Goal: Task Accomplishment & Management: Use online tool/utility

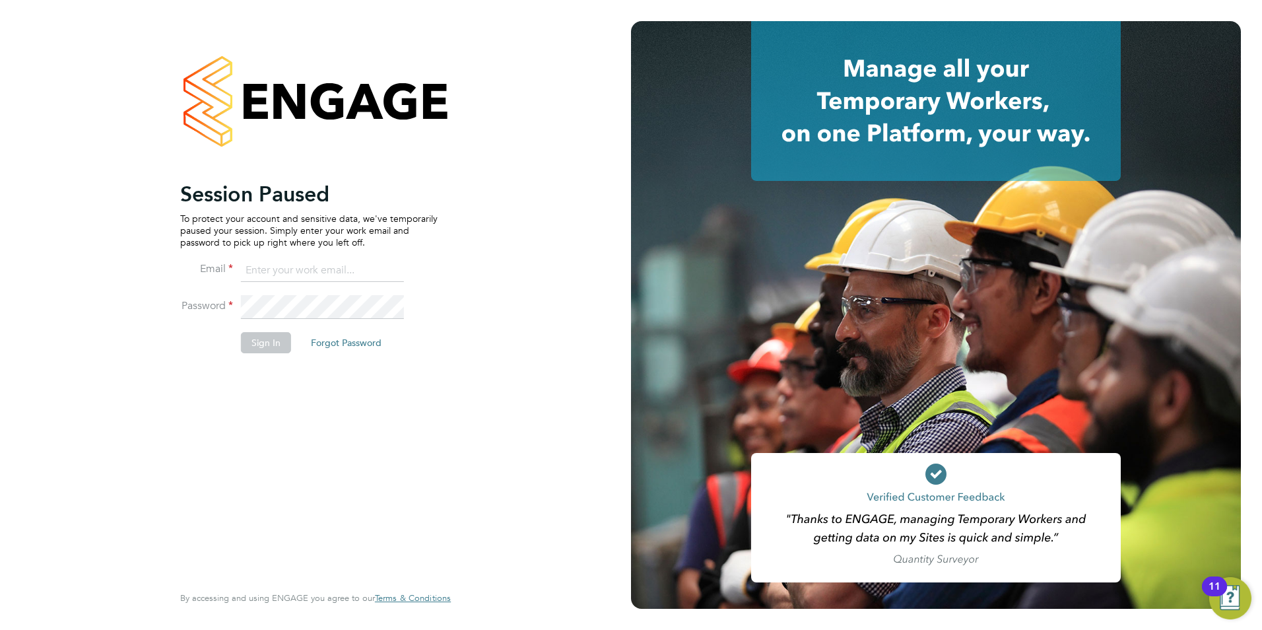
drag, startPoint x: 284, startPoint y: 265, endPoint x: 284, endPoint y: 274, distance: 8.6
click at [284, 267] on input at bounding box center [322, 271] width 163 height 24
type input "daniel.gwynn@prsjobs.com"
click at [277, 350] on button "Sign In" at bounding box center [266, 342] width 50 height 21
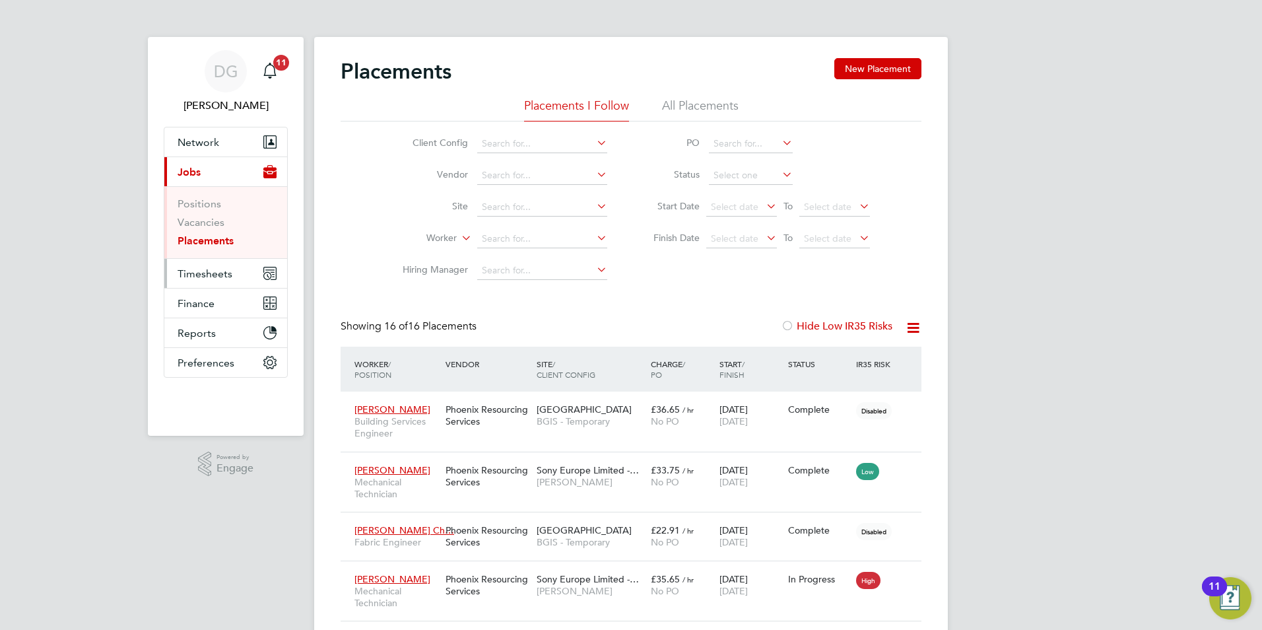
click at [207, 269] on span "Timesheets" at bounding box center [205, 273] width 55 height 13
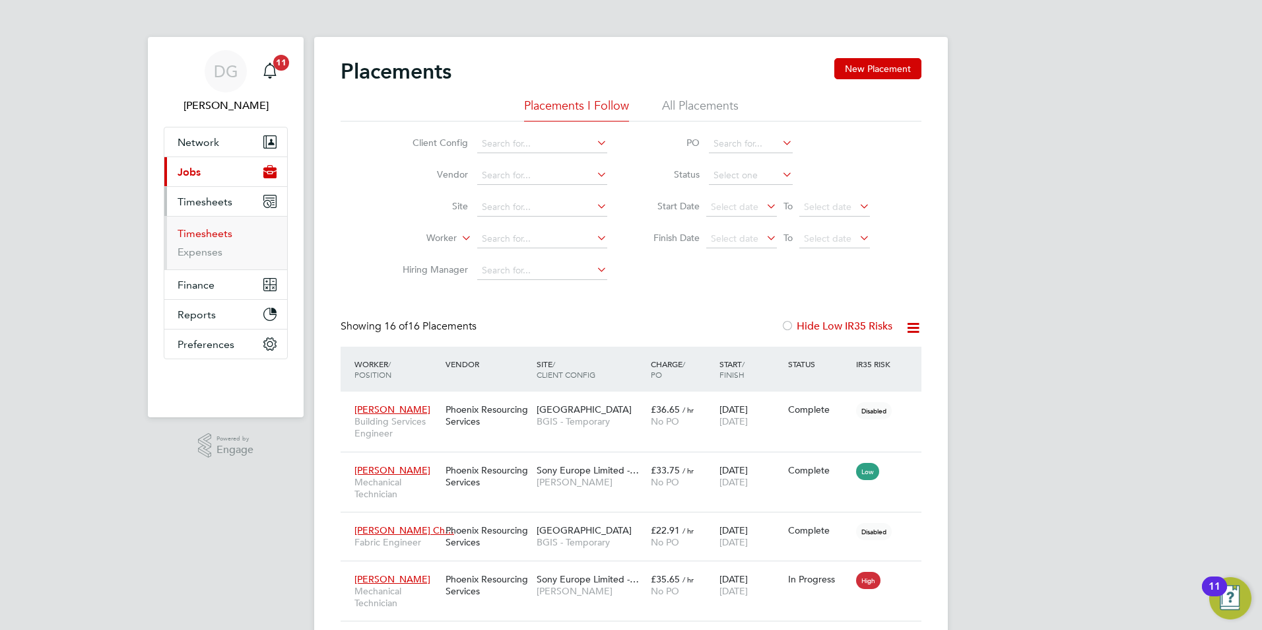
click at [216, 232] on link "Timesheets" at bounding box center [205, 233] width 55 height 13
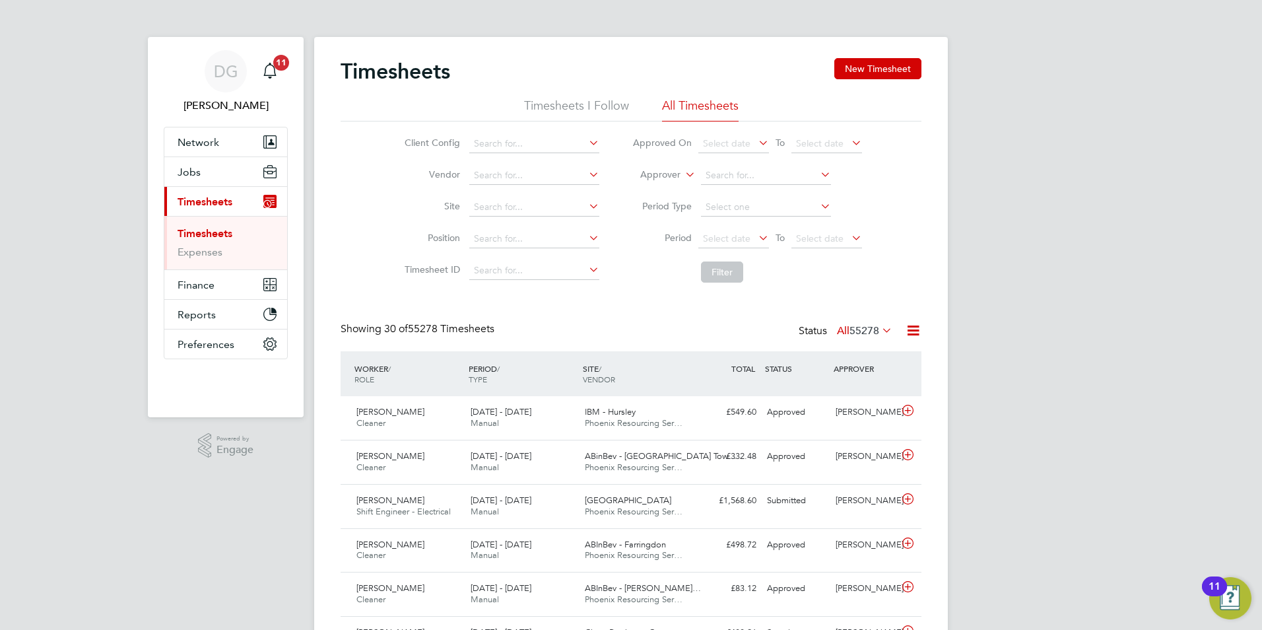
click at [568, 101] on li "Timesheets I Follow" at bounding box center [576, 110] width 105 height 24
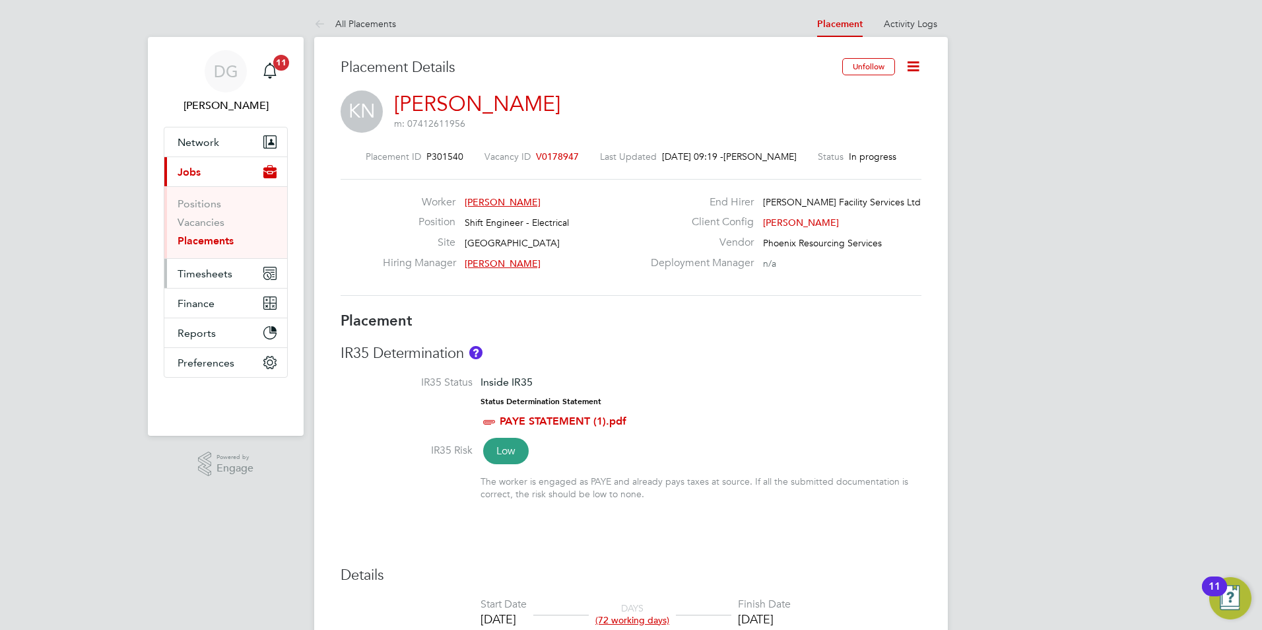
click at [213, 269] on span "Timesheets" at bounding box center [205, 273] width 55 height 13
click at [213, 271] on span "Timesheets" at bounding box center [205, 273] width 55 height 13
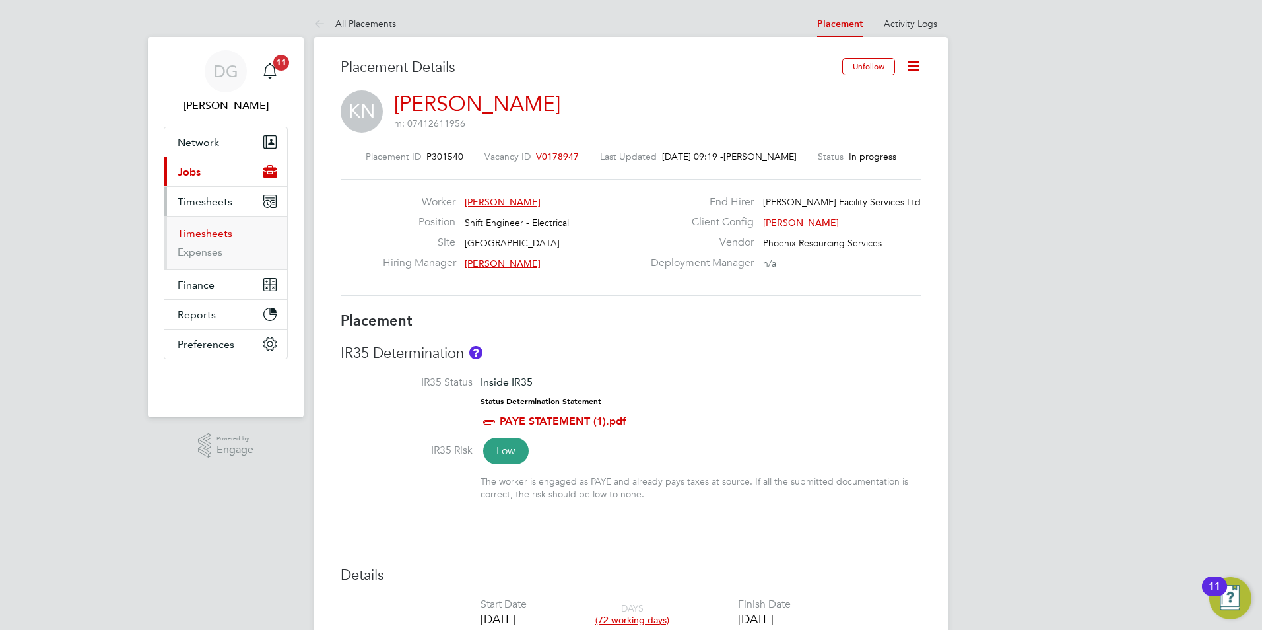
click at [215, 230] on link "Timesheets" at bounding box center [205, 233] width 55 height 13
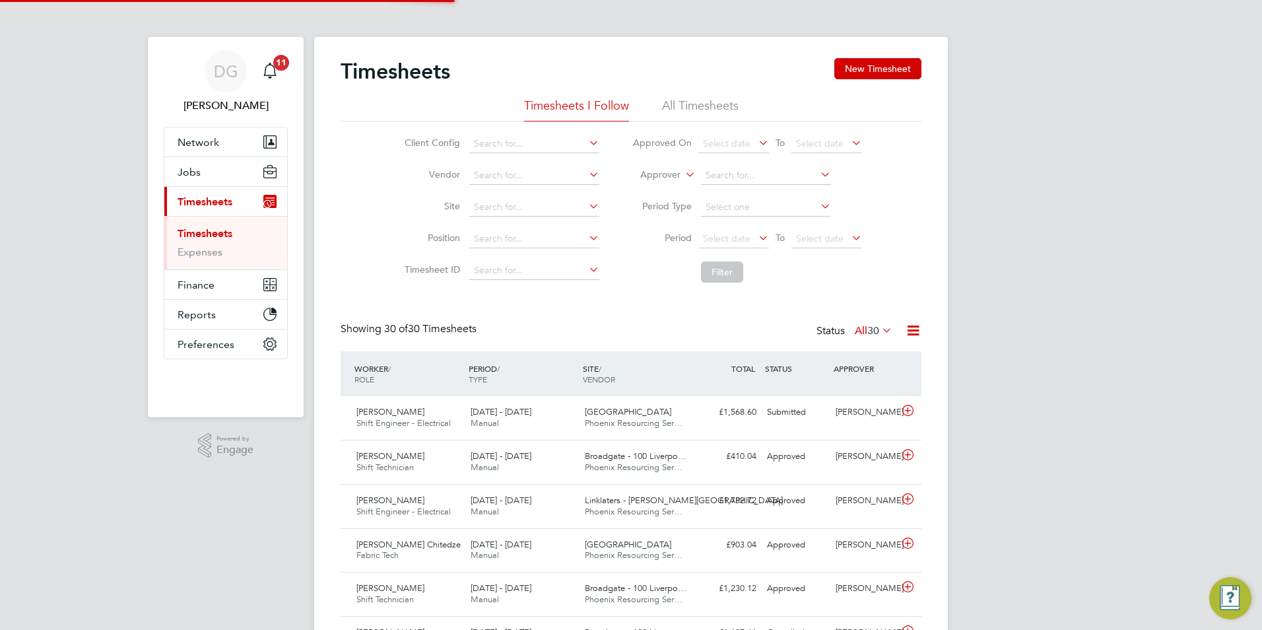
scroll to position [7, 7]
